Goal: Task Accomplishment & Management: Use online tool/utility

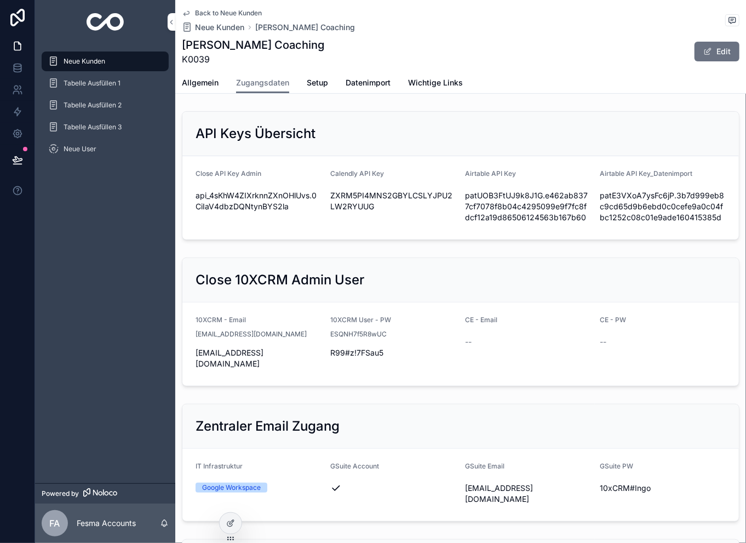
scroll to position [1358, 0]
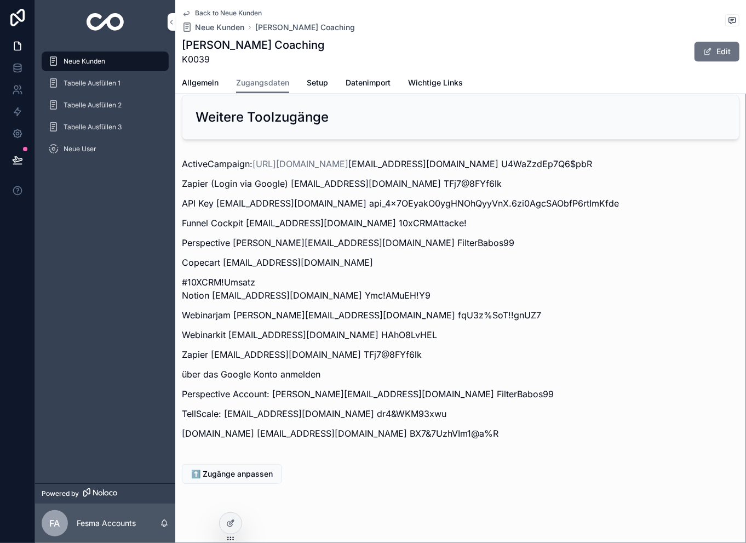
click at [228, 10] on span "Back to Neue Kunden" at bounding box center [228, 13] width 67 height 9
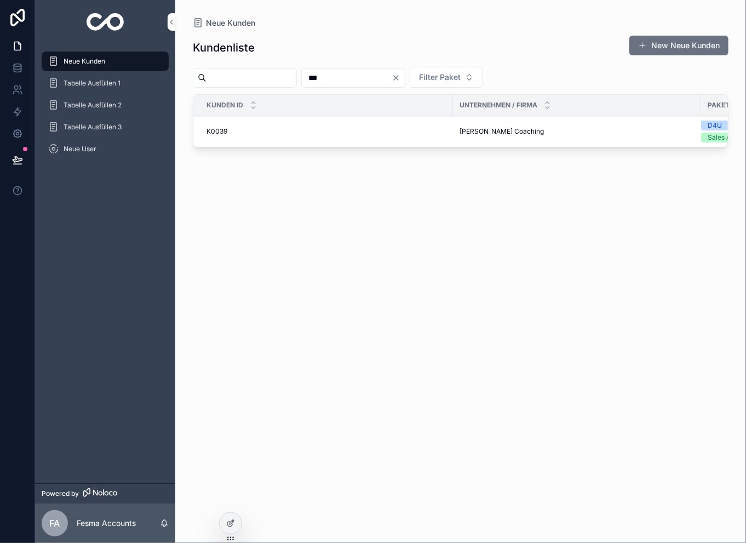
click at [366, 72] on input "***" at bounding box center [347, 77] width 90 height 15
type input "***"
click at [491, 131] on span "HealVersity GmbH" at bounding box center [488, 131] width 57 height 9
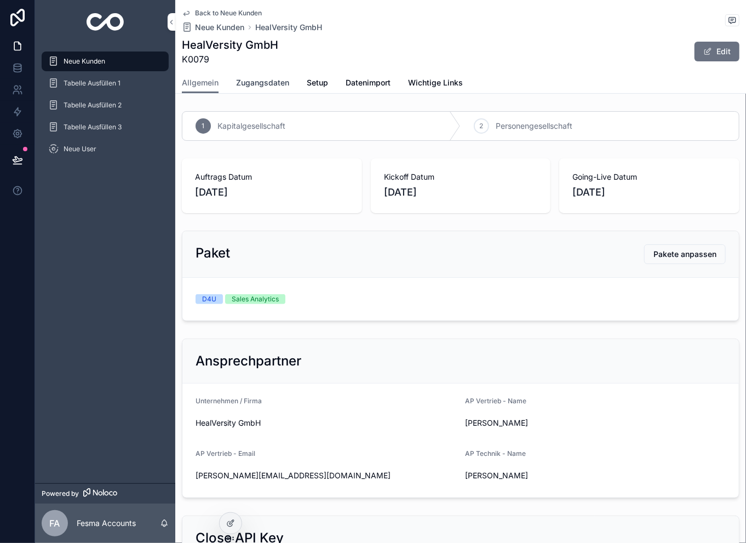
drag, startPoint x: 280, startPoint y: 90, endPoint x: 306, endPoint y: 89, distance: 25.7
click at [280, 90] on link "Zugangsdaten" at bounding box center [262, 84] width 53 height 22
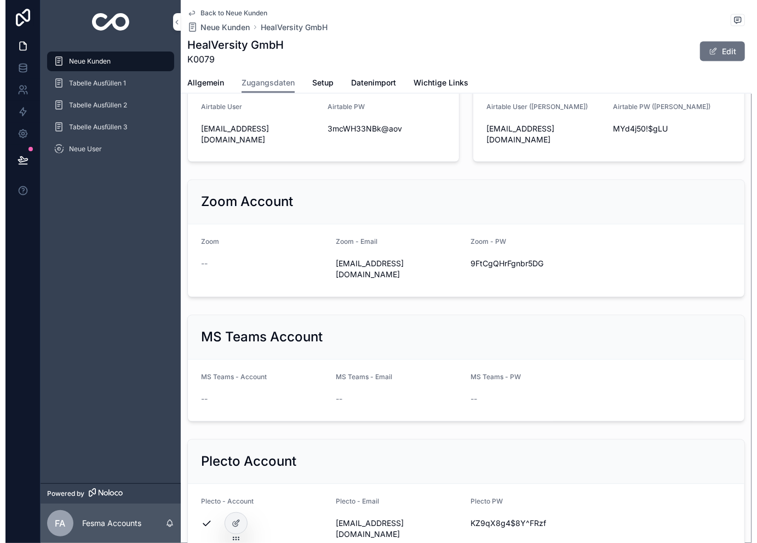
scroll to position [912, 0]
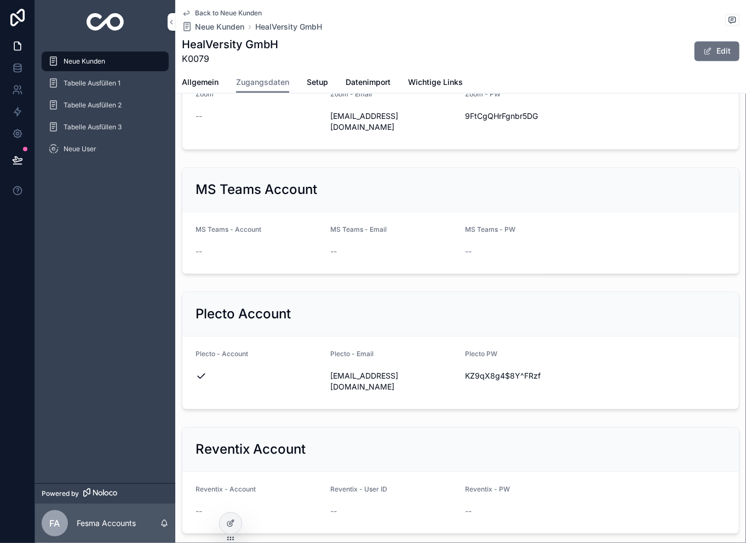
click at [0, 0] on icon "scrollable content" at bounding box center [0, 0] width 0 height 0
drag, startPoint x: 453, startPoint y: 304, endPoint x: 593, endPoint y: 282, distance: 140.8
click at [0, 0] on icon "scrollable content" at bounding box center [0, 0] width 0 height 0
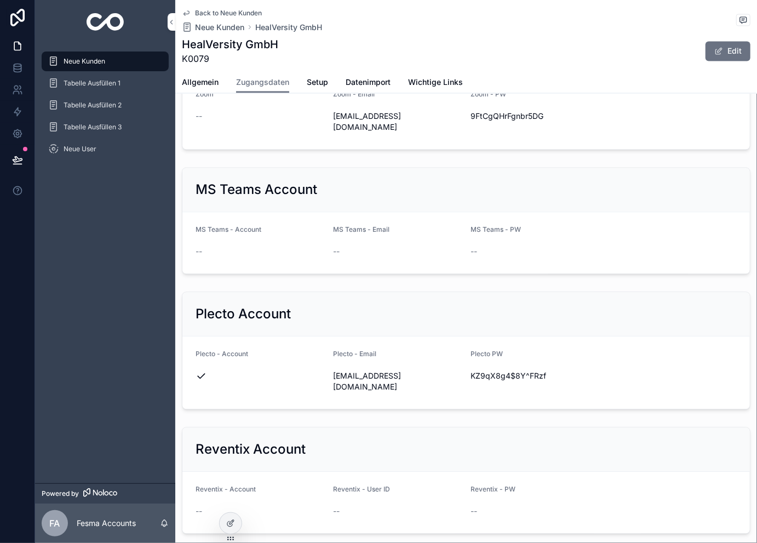
click at [199, 15] on span "Back to Neue Kunden" at bounding box center [228, 13] width 67 height 9
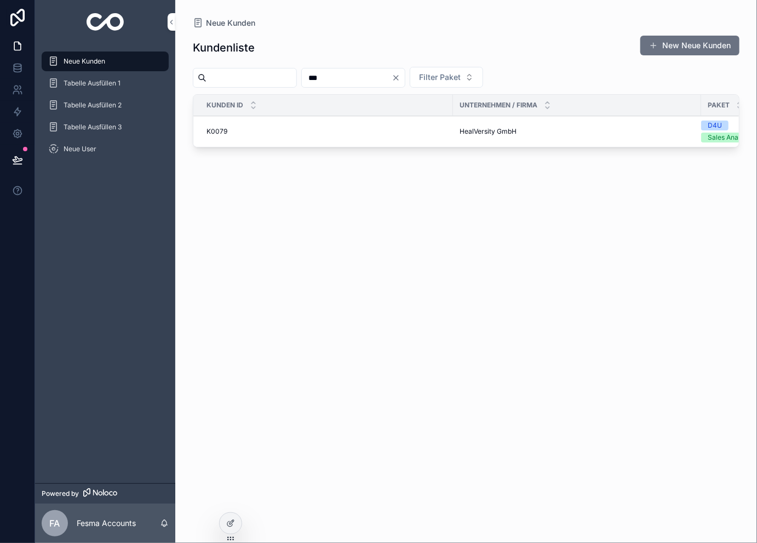
click at [361, 76] on input "***" at bounding box center [347, 77] width 90 height 15
type input "***"
click at [473, 133] on span "LokLöwen GmbH" at bounding box center [487, 131] width 54 height 9
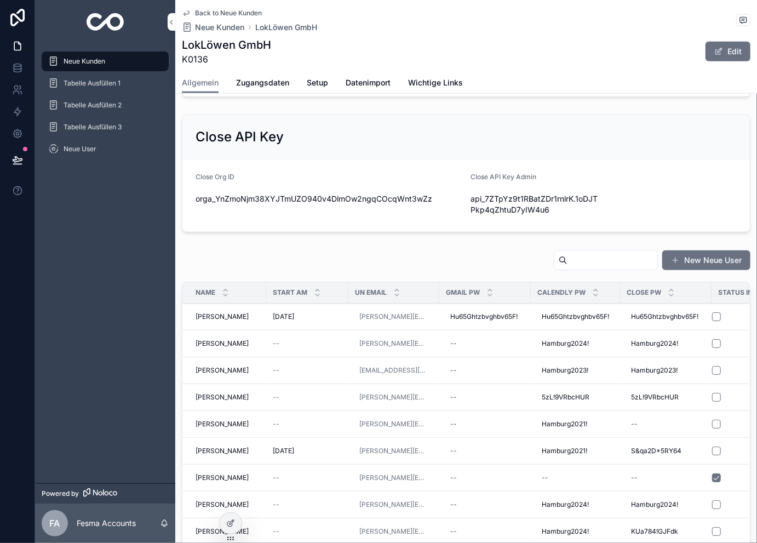
scroll to position [401, 0]
click at [320, 309] on td "[DATE] [DATE]" at bounding box center [307, 316] width 82 height 27
click at [316, 312] on div "[DATE] [DATE]" at bounding box center [307, 316] width 69 height 9
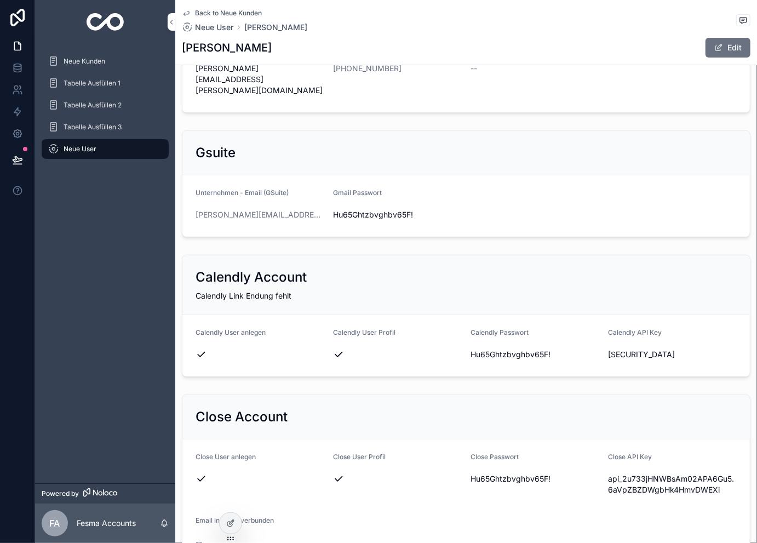
scroll to position [365, 0]
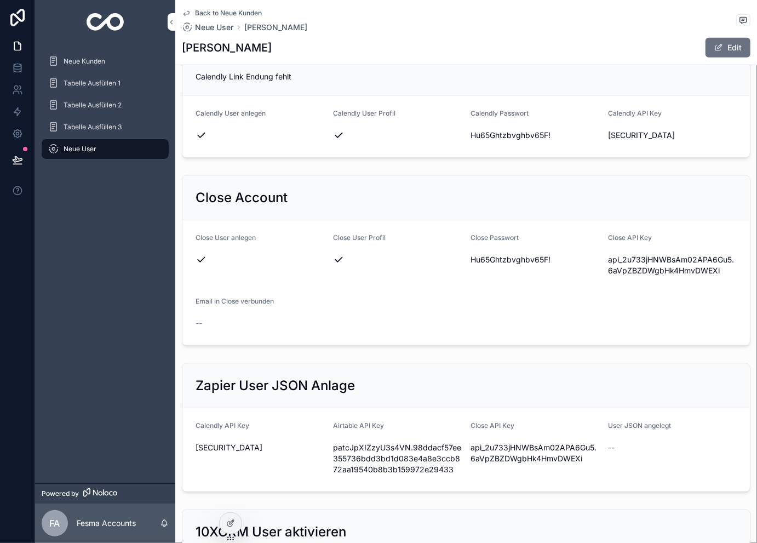
click at [497, 265] on span "Hu65Ghtzbvghbv65F!" at bounding box center [534, 259] width 129 height 11
copy span "Hu65Ghtzbvghbv65F!"
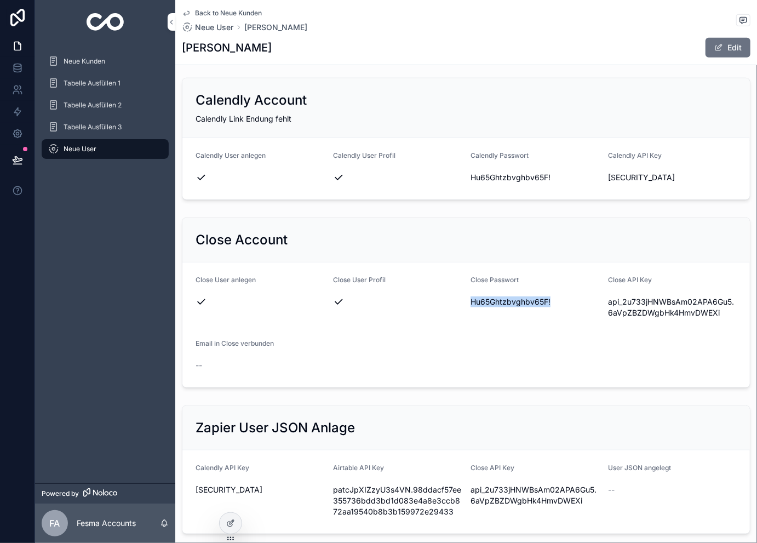
scroll to position [146, 0]
